Goal: Task Accomplishment & Management: Use online tool/utility

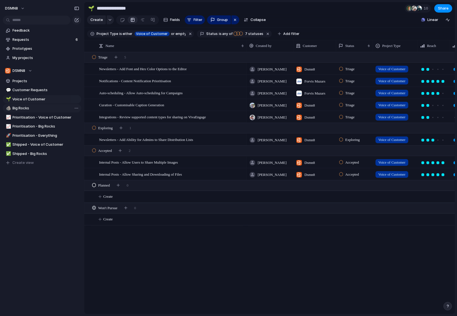
click at [41, 110] on span "Big Rocks" at bounding box center [46, 108] width 67 height 6
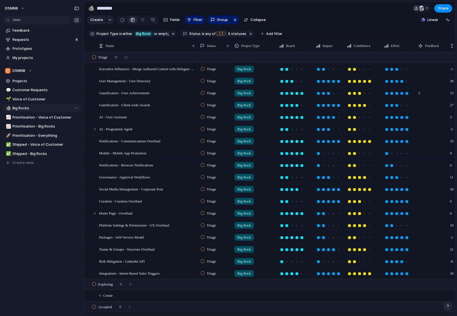
type input "*********"
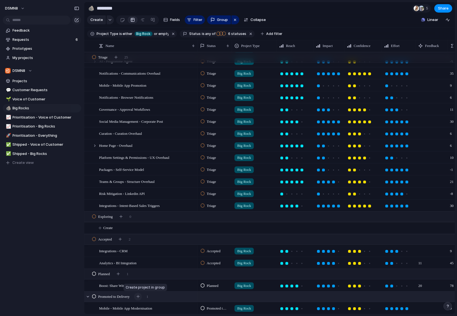
click at [140, 297] on div "button" at bounding box center [138, 296] width 3 height 3
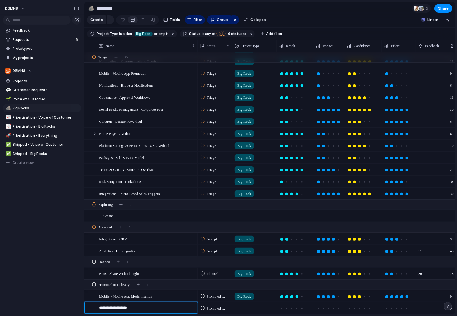
type textarea "**********"
click at [248, 306] on div at bounding box center [254, 307] width 44 height 9
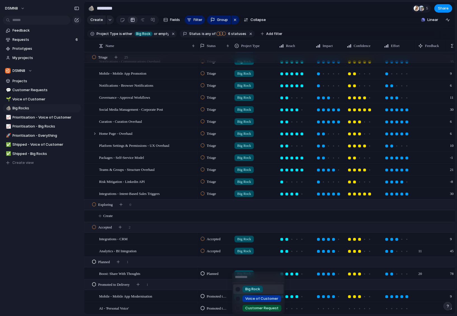
click at [237, 288] on div at bounding box center [238, 289] width 10 height 10
click at [295, 308] on div "Big Rock Voice of Customer Customer Request" at bounding box center [228, 158] width 457 height 316
click at [302, 308] on div at bounding box center [301, 308] width 3 height 3
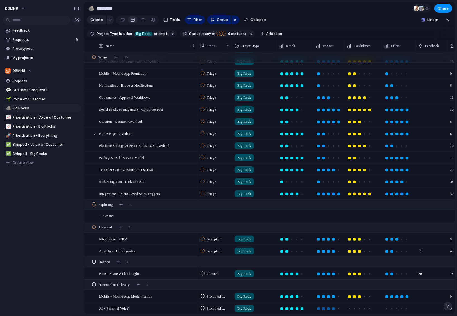
drag, startPoint x: 332, startPoint y: 308, endPoint x: 350, endPoint y: 308, distance: 17.6
click at [332, 308] on div at bounding box center [333, 308] width 3 height 3
click at [358, 308] on div at bounding box center [359, 308] width 3 height 3
click at [403, 308] on div at bounding box center [401, 308] width 5 height 5
click at [157, 304] on div "AI - 'Personal Voice'" at bounding box center [147, 308] width 97 height 11
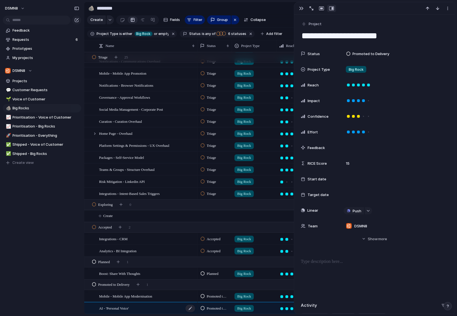
click at [154, 308] on div "AI - 'Personal Voice'" at bounding box center [147, 308] width 97 height 11
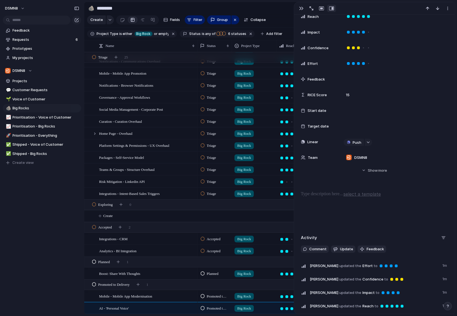
scroll to position [115, 0]
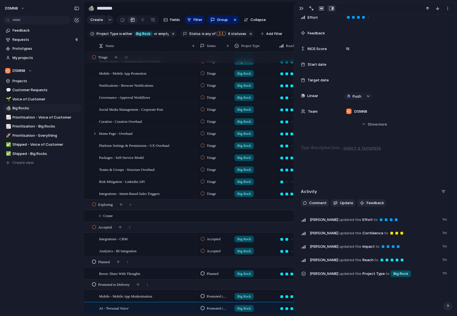
click at [307, 147] on p at bounding box center [374, 148] width 147 height 7
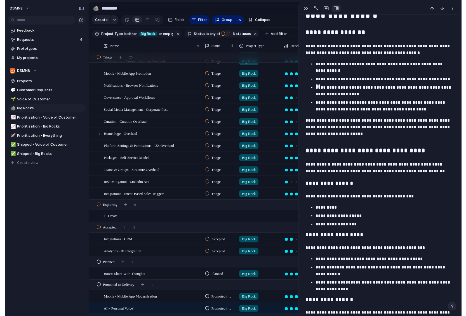
scroll to position [302, 0]
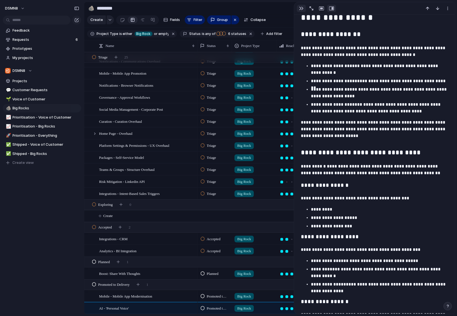
click at [302, 7] on div "button" at bounding box center [301, 8] width 4 height 4
